Goal: Information Seeking & Learning: Learn about a topic

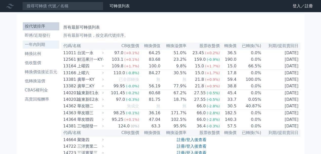
click at [40, 43] on li "一年內到期" at bounding box center [41, 45] width 37 height 6
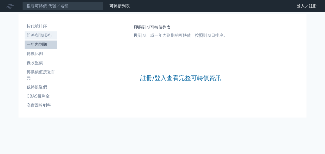
click at [34, 32] on link "即將/近期發行" at bounding box center [41, 35] width 32 height 8
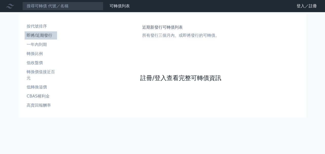
click at [153, 78] on link "註冊/登入查看完整可轉債資訊" at bounding box center [180, 78] width 81 height 8
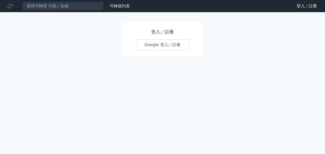
click at [157, 40] on link "Google 登入／註冊" at bounding box center [162, 45] width 53 height 11
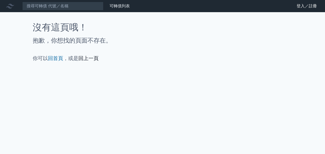
click at [90, 57] on link "回上一頁" at bounding box center [88, 58] width 20 height 6
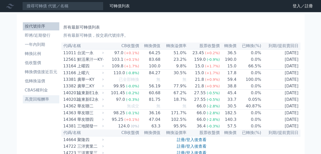
click at [40, 101] on li "高賣回報酬率" at bounding box center [41, 99] width 37 height 6
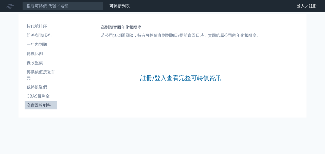
drag, startPoint x: 10, startPoint y: 14, endPoint x: 42, endPoint y: 17, distance: 32.1
click at [16, 15] on div "可轉債列表 財務數據 可轉債列表 財務數據 登入／註冊 登入／註冊 按代號排序 即將/近期發行 一年內到期 轉換比例 低收盤價 轉換價值接近百元" at bounding box center [162, 77] width 325 height 154
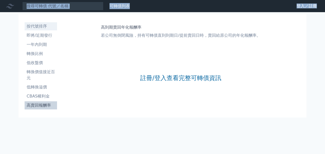
click at [41, 27] on li "按代號排序" at bounding box center [41, 26] width 32 height 6
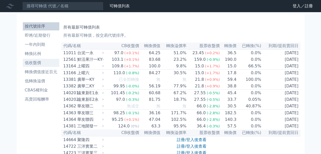
click at [40, 62] on li "低收盤價" at bounding box center [41, 63] width 37 height 6
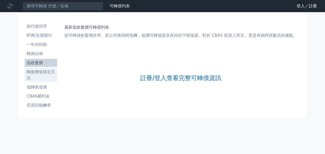
click at [41, 75] on li "轉換價值接近百元" at bounding box center [41, 75] width 32 height 12
click at [304, 5] on link "登入／註冊" at bounding box center [307, 6] width 28 height 8
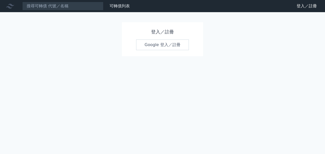
click at [161, 44] on link "Google 登入／註冊" at bounding box center [162, 45] width 53 height 11
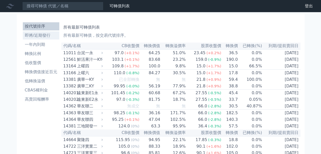
click at [46, 36] on li "即將/近期發行" at bounding box center [41, 35] width 37 height 6
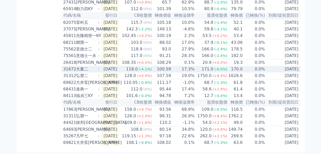
scroll to position [201, 0]
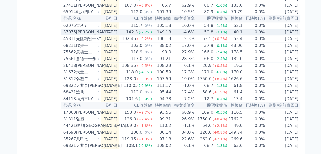
click at [119, 36] on td "2025-08-20" at bounding box center [110, 32] width 19 height 7
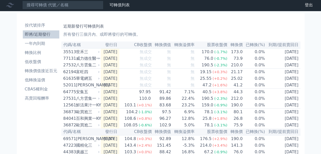
scroll to position [0, 0]
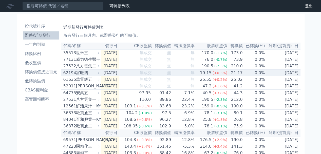
click at [117, 73] on td "2025-10-16" at bounding box center [110, 73] width 19 height 7
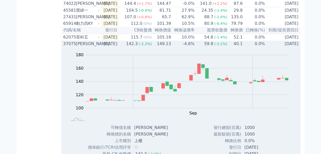
scroll to position [330, 0]
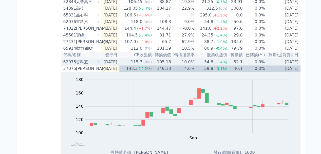
click at [119, 65] on td "2025-08-26" at bounding box center [110, 62] width 19 height 7
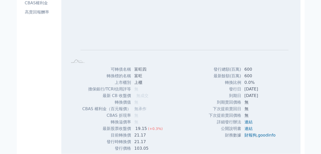
scroll to position [0, 0]
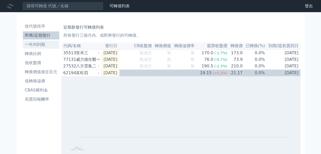
click at [37, 45] on li "一年內到期" at bounding box center [41, 45] width 37 height 6
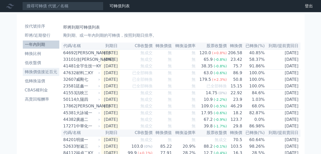
click at [53, 74] on li "轉換價值接近百元" at bounding box center [41, 72] width 37 height 6
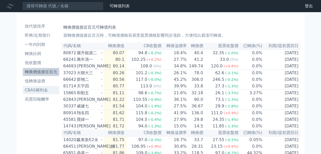
click at [44, 88] on li "CBAS權利金" at bounding box center [41, 90] width 37 height 6
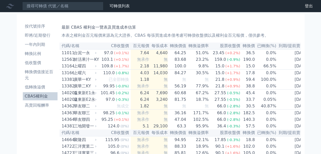
click at [44, 95] on li "CBAS權利金" at bounding box center [40, 96] width 35 height 6
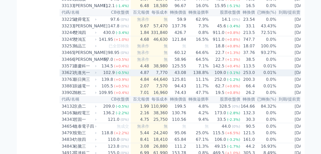
scroll to position [862, 0]
